Goal: Task Accomplishment & Management: Complete application form

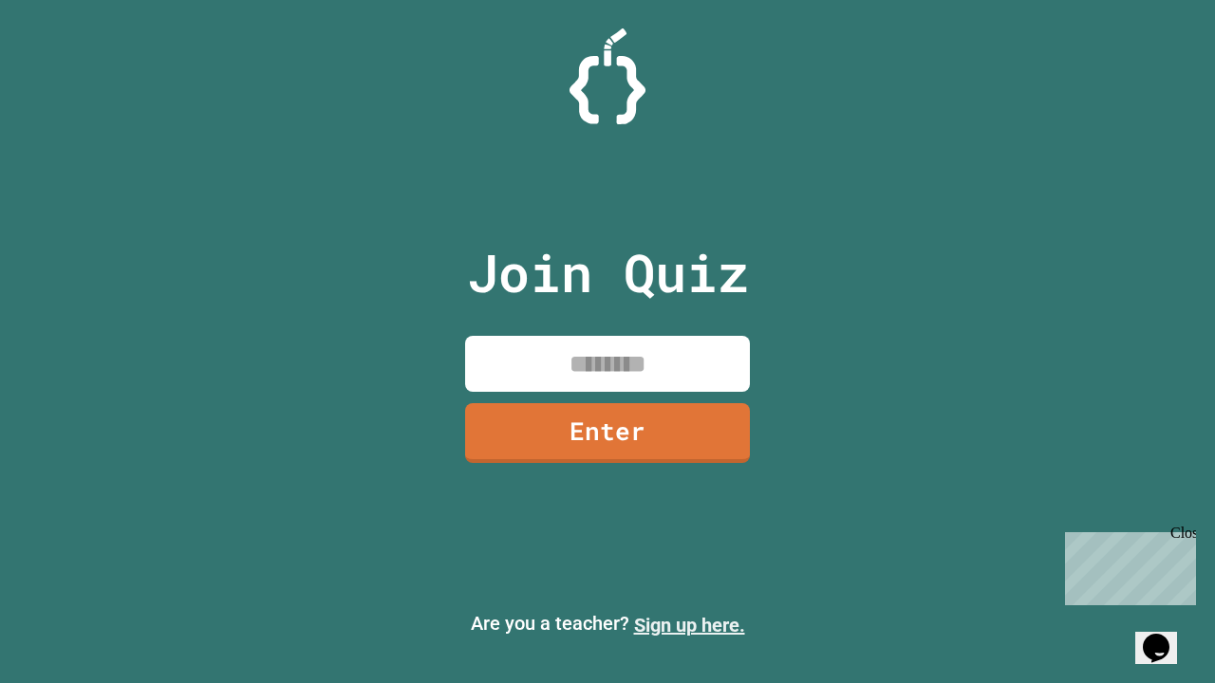
click at [689, 625] on link "Sign up here." at bounding box center [689, 625] width 111 height 23
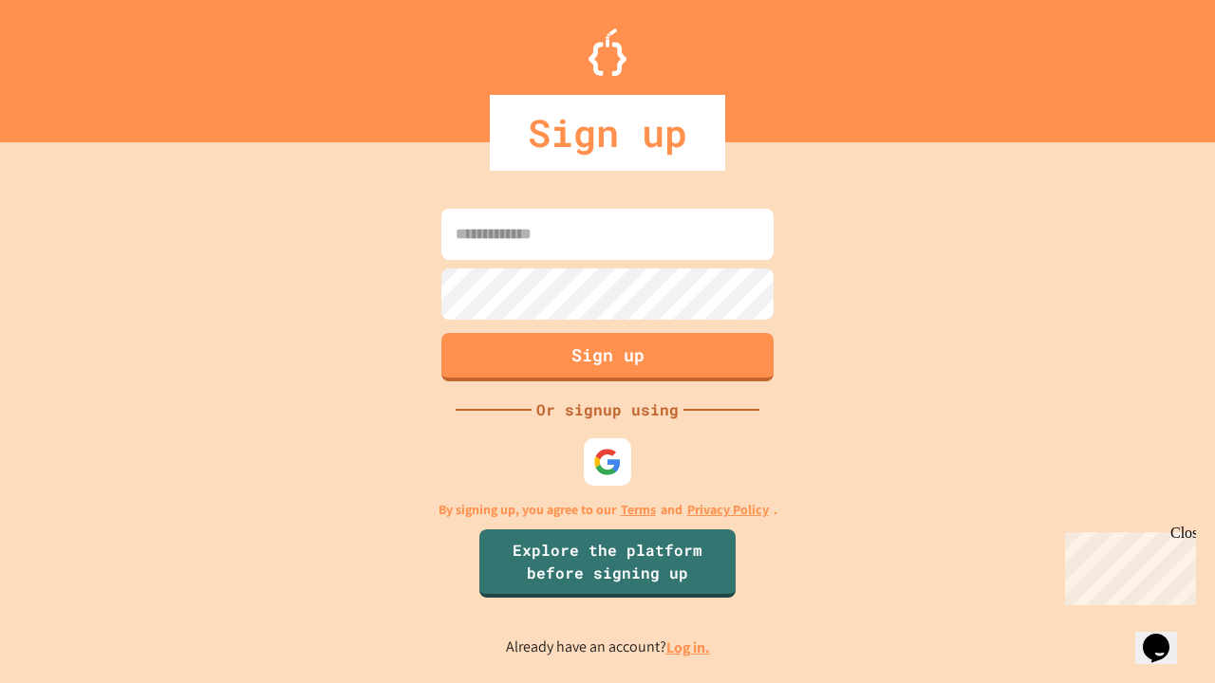
click at [689, 647] on link "Log in." at bounding box center [688, 648] width 44 height 20
